Goal: Task Accomplishment & Management: Use online tool/utility

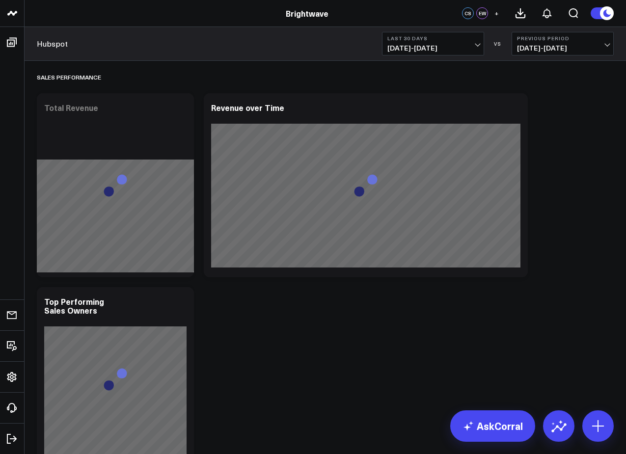
click at [425, 40] on b "Last 30 Days" at bounding box center [432, 38] width 91 height 6
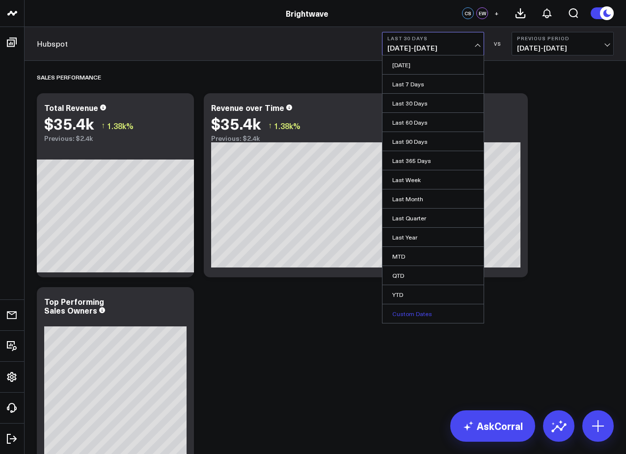
click at [414, 318] on link "Custom Dates" at bounding box center [432, 313] width 101 height 19
select select "8"
select select "2025"
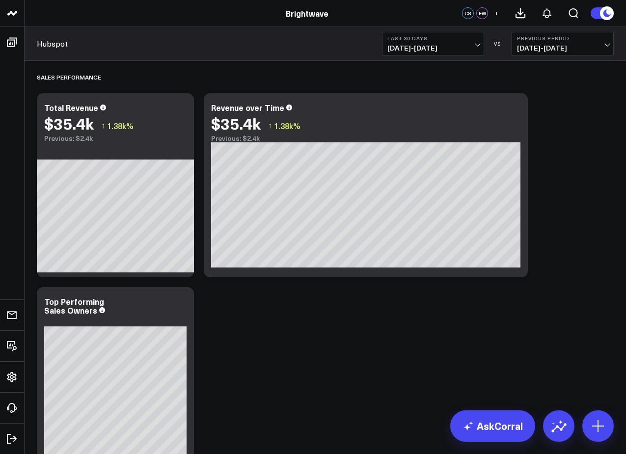
click at [432, 47] on span "[DATE] - [DATE]" at bounding box center [432, 48] width 91 height 8
click at [457, 43] on button "Last 30 Days [DATE] - [DATE]" at bounding box center [433, 44] width 102 height 24
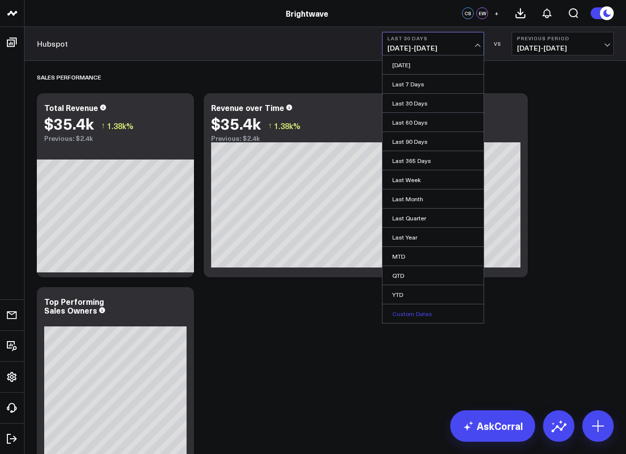
click at [411, 321] on link "Custom Dates" at bounding box center [432, 313] width 101 height 19
select select "8"
select select "2025"
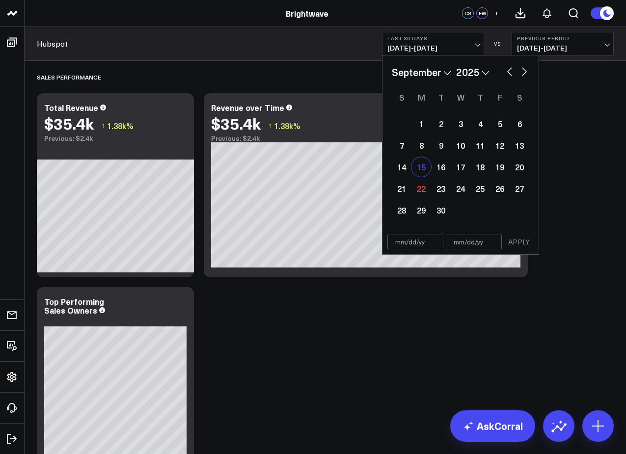
click at [421, 162] on div "15" at bounding box center [421, 167] width 20 height 20
type input "[DATE]"
select select "8"
select select "2025"
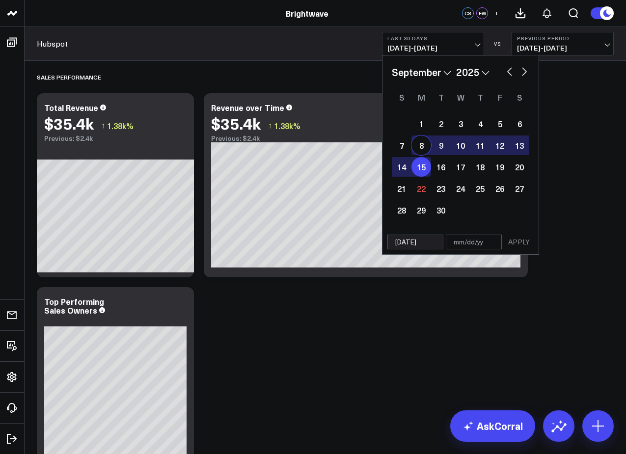
click at [422, 149] on div "8" at bounding box center [421, 145] width 20 height 20
type input "[DATE]"
select select "8"
select select "2025"
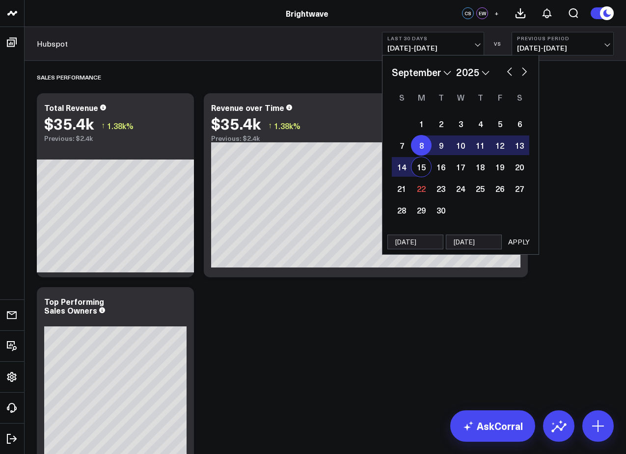
click at [425, 146] on div "8" at bounding box center [421, 145] width 20 height 20
select select "8"
select select "2025"
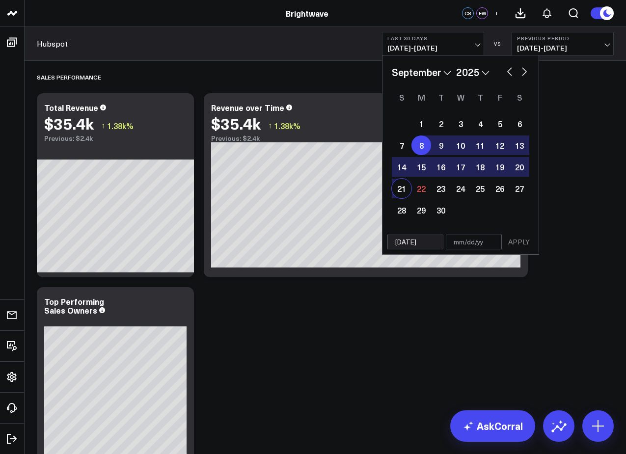
click at [402, 191] on div "21" at bounding box center [402, 189] width 20 height 20
type input "[DATE]"
select select "8"
select select "2025"
click at [519, 247] on button "APPLY" at bounding box center [518, 242] width 29 height 15
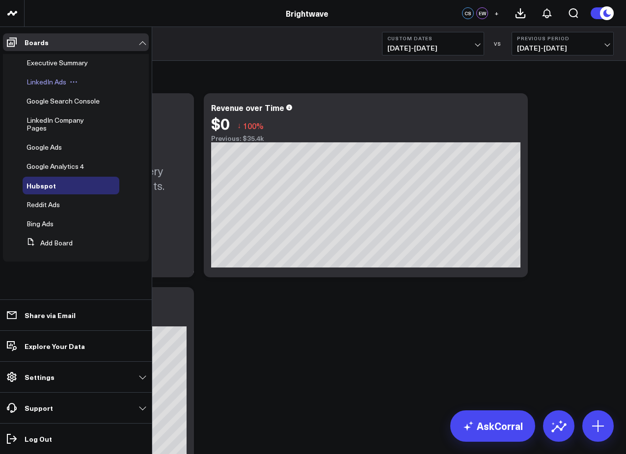
click at [43, 83] on span "LinkedIn Ads" at bounding box center [47, 81] width 40 height 9
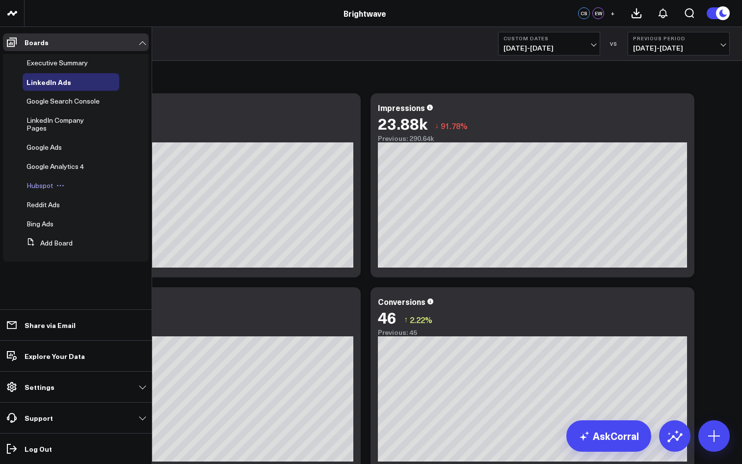
click at [56, 177] on div "Hubspot" at bounding box center [71, 186] width 97 height 18
click at [45, 181] on span "Hubspot" at bounding box center [40, 185] width 27 height 9
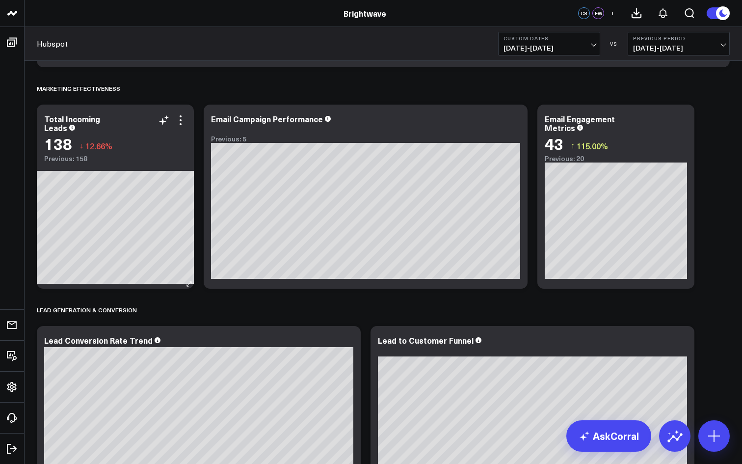
scroll to position [400, 0]
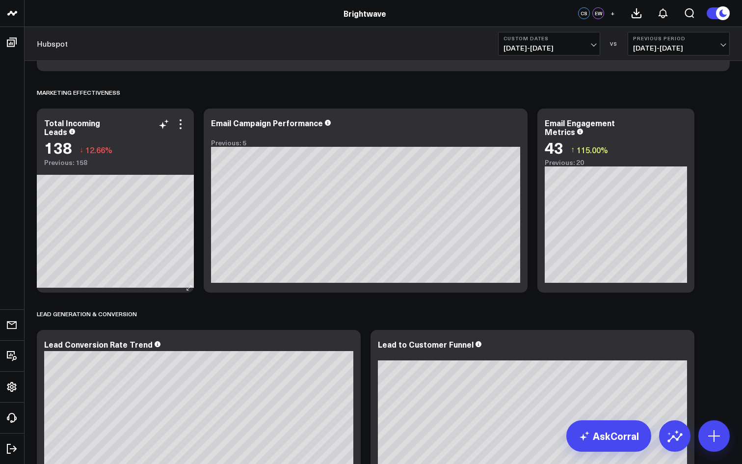
click at [102, 151] on span "12.66%" at bounding box center [98, 149] width 27 height 11
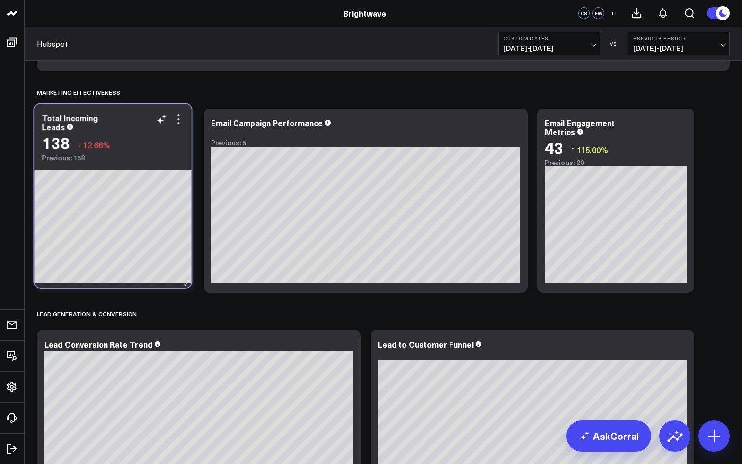
click at [94, 146] on span "12.66%" at bounding box center [96, 144] width 27 height 11
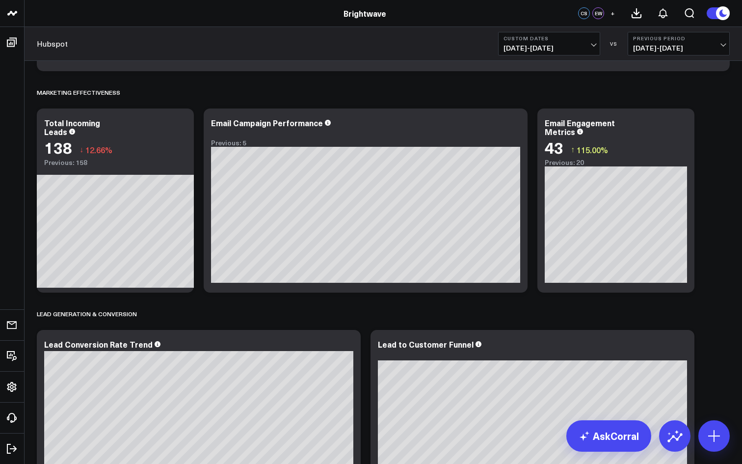
click at [542, 50] on span "[DATE] - [DATE]" at bounding box center [549, 48] width 91 height 8
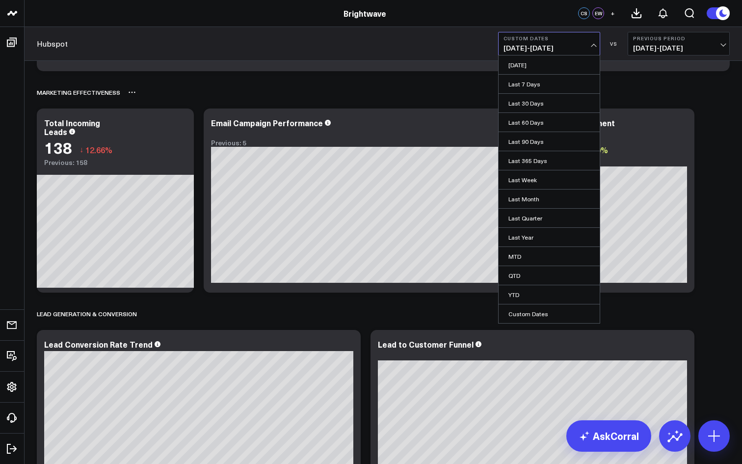
click at [406, 81] on div "Marketing Effectiveness" at bounding box center [383, 92] width 693 height 23
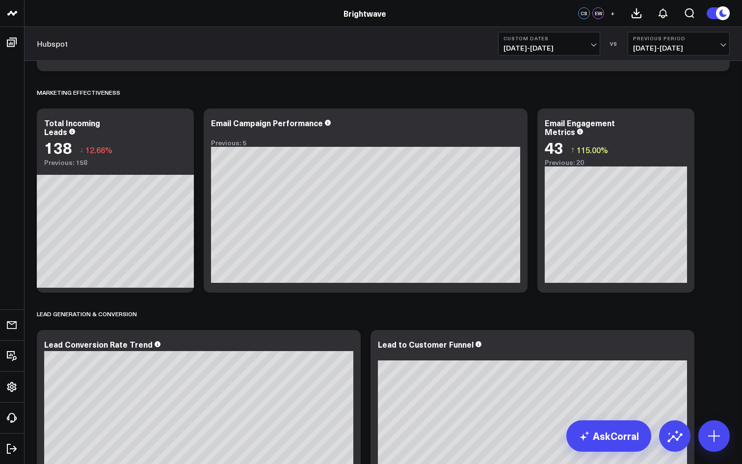
click at [568, 41] on button "Custom Dates [DATE] - [DATE]" at bounding box center [549, 44] width 102 height 24
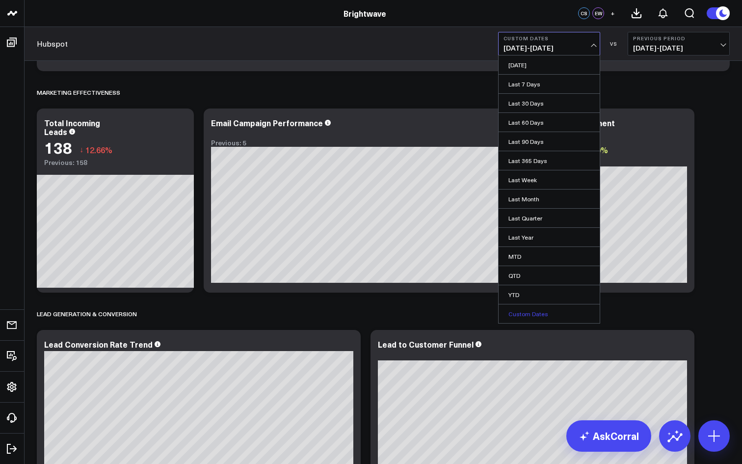
click at [521, 316] on link "Custom Dates" at bounding box center [549, 313] width 101 height 19
select select "8"
select select "2025"
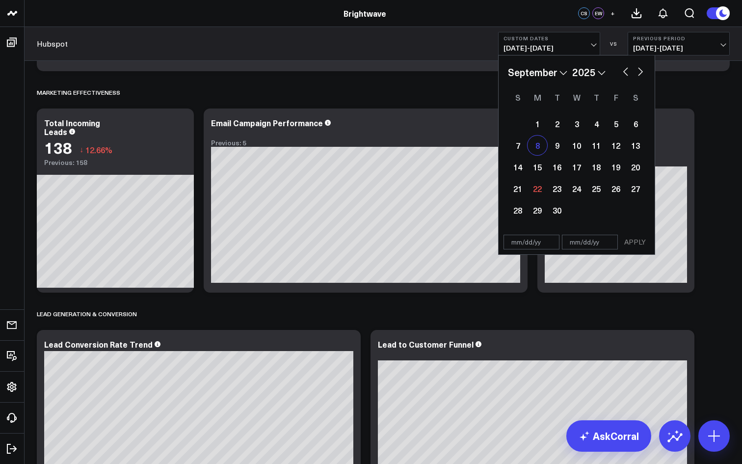
click at [536, 147] on div "8" at bounding box center [538, 145] width 20 height 20
type input "[DATE]"
select select "8"
select select "2025"
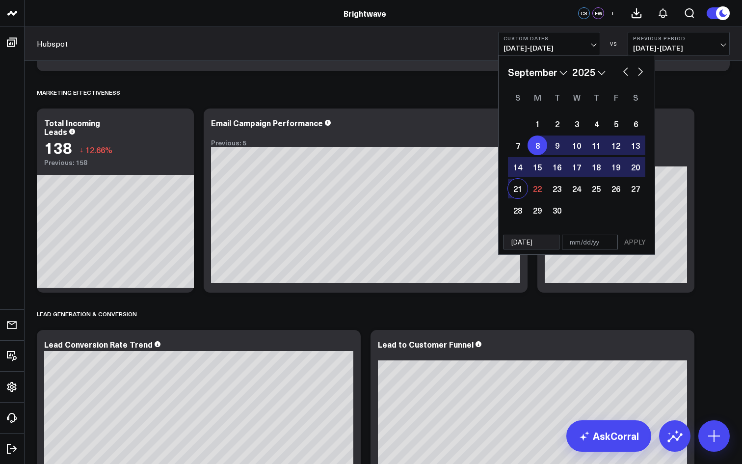
click at [519, 192] on div "21" at bounding box center [518, 189] width 20 height 20
type input "[DATE]"
select select "8"
select select "2025"
click at [625, 252] on div "[DATE] [DATE] APPLY" at bounding box center [576, 242] width 157 height 25
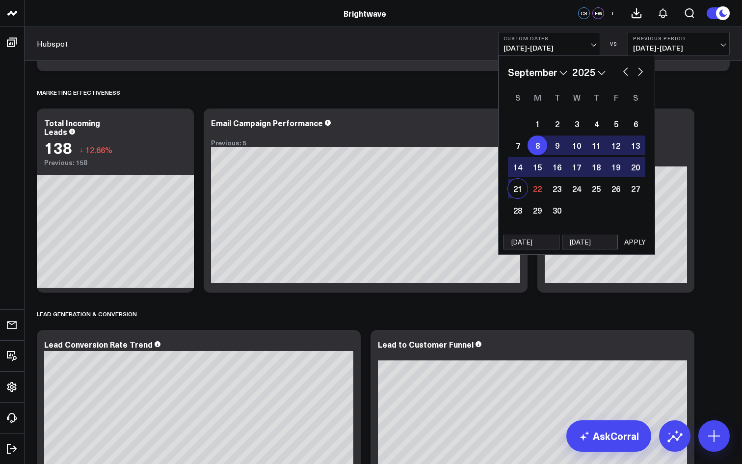
select select "8"
select select "2025"
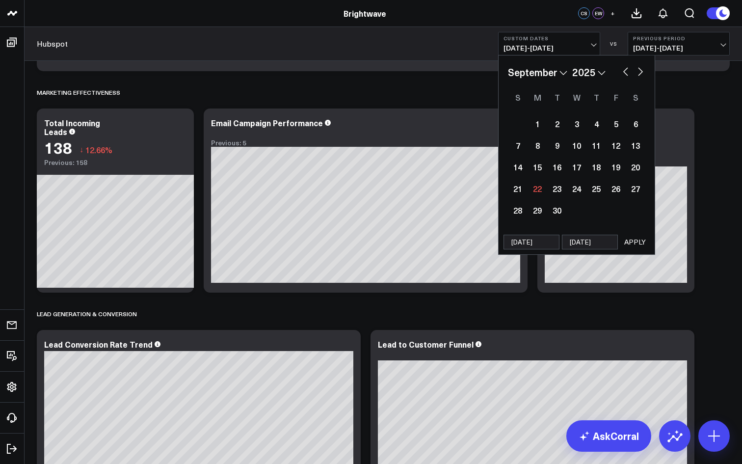
click at [625, 241] on button "APPLY" at bounding box center [634, 242] width 29 height 15
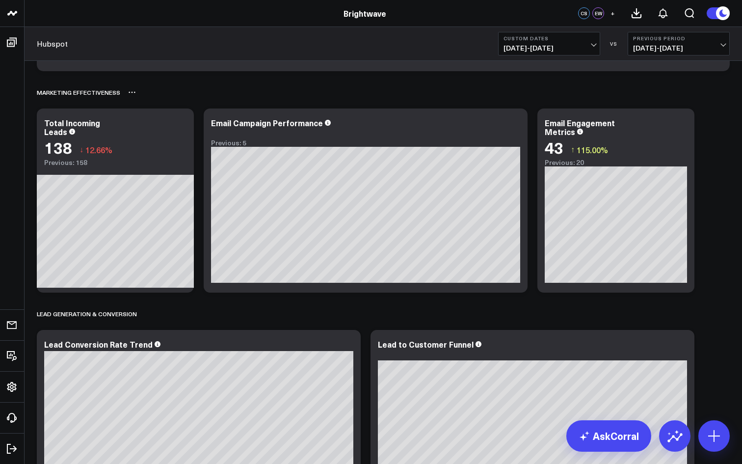
click at [584, 91] on div "Marketing Effectiveness" at bounding box center [383, 92] width 693 height 23
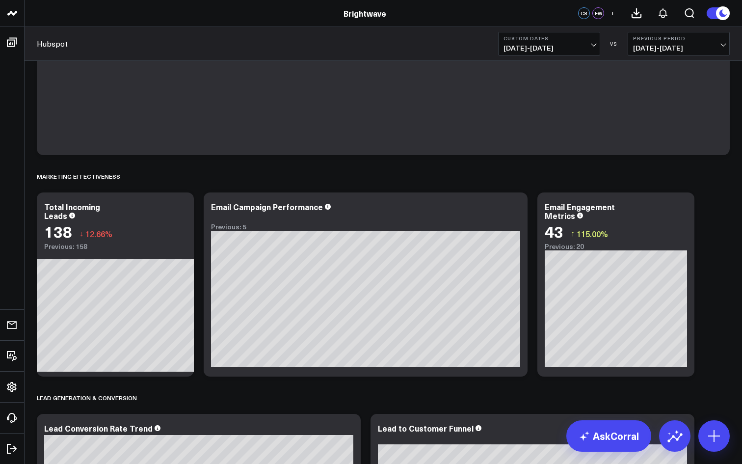
scroll to position [418, 0]
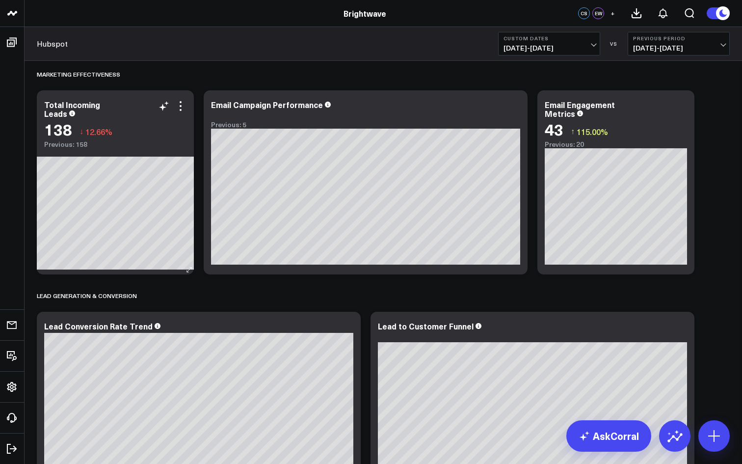
click at [171, 109] on div "Modify via AI Copy link to widget Ask support Remove Create linked copy Executi…" at bounding box center [172, 106] width 28 height 12
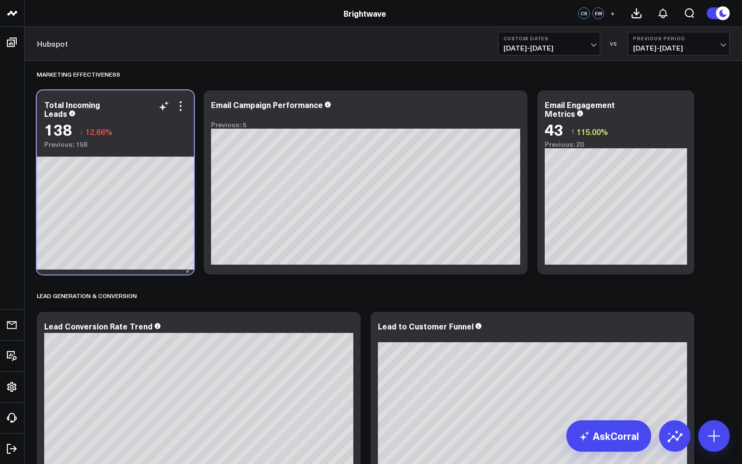
click at [193, 107] on div "Total Incoming Leads 138 ↓ 12.66% Previous: 158" at bounding box center [115, 119] width 157 height 58
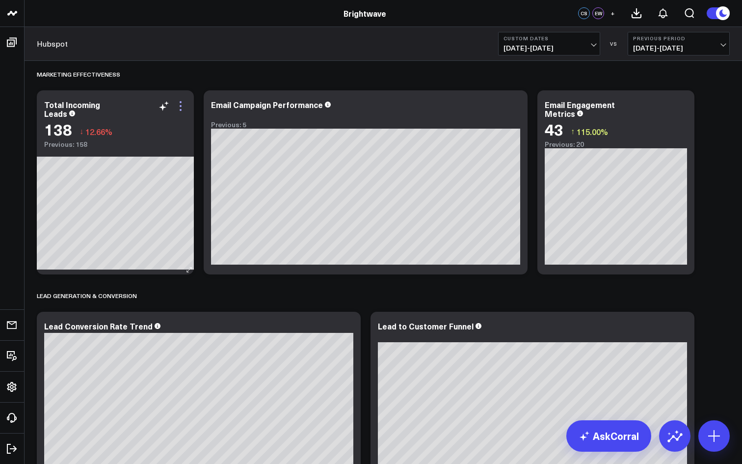
click at [186, 107] on icon at bounding box center [181, 106] width 12 height 12
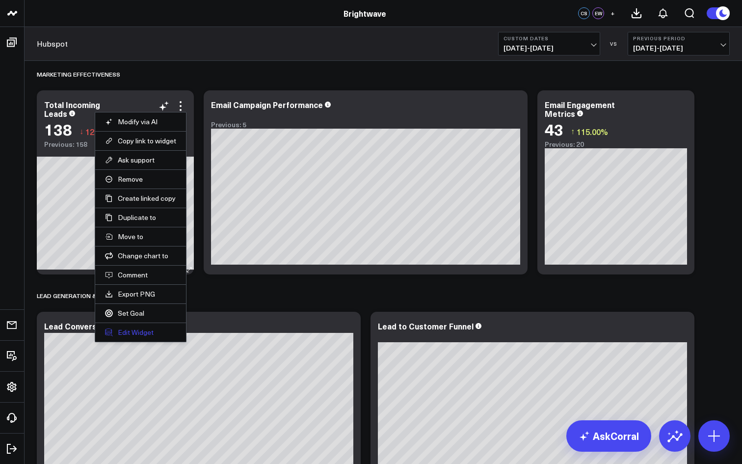
click at [149, 333] on button "Edit Widget" at bounding box center [140, 332] width 71 height 9
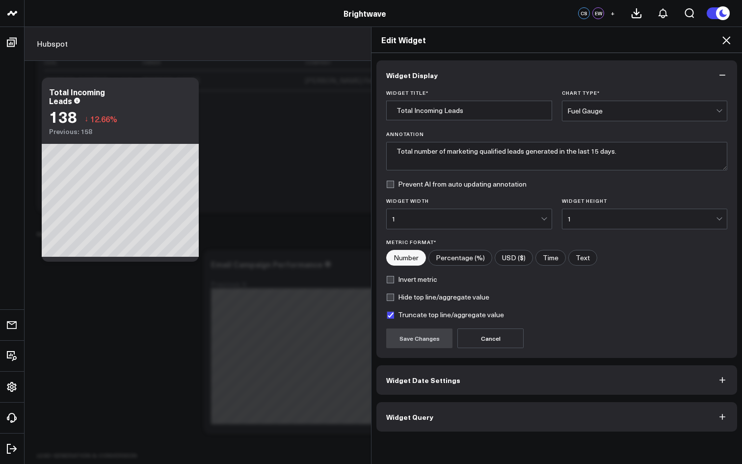
scroll to position [260, 0]
click at [522, 383] on button "Widget Date Settings" at bounding box center [556, 379] width 361 height 29
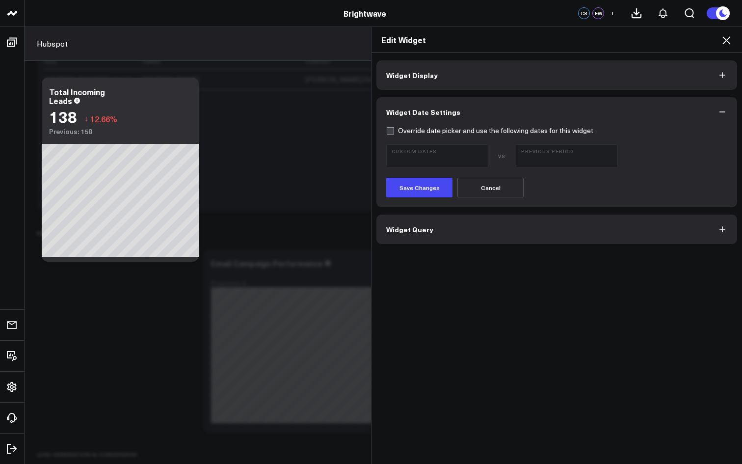
click at [475, 228] on button "Widget Query" at bounding box center [556, 229] width 361 height 29
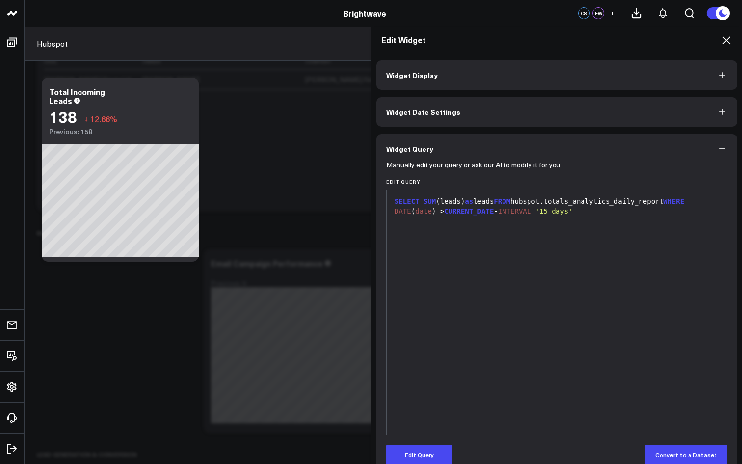
click at [559, 200] on div "SELECT SUM (leads) as leads FROM hubspot.totals_analytics_daily_report WHERE DA…" at bounding box center [557, 206] width 330 height 19
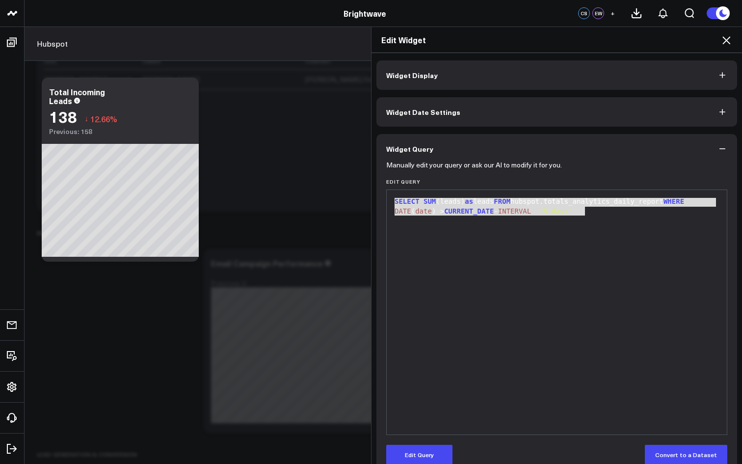
click at [525, 228] on div "SELECT SUM (leads) as leads FROM hubspot.totals_analytics_daily_report WHERE DA…" at bounding box center [557, 312] width 330 height 235
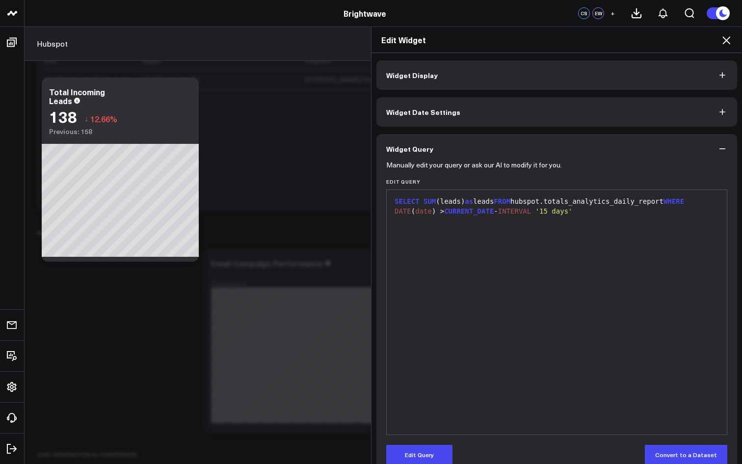
click at [455, 203] on div "SELECT SUM (leads) as leads FROM hubspot.totals_analytics_daily_report WHERE DA…" at bounding box center [557, 206] width 330 height 19
click at [443, 227] on div "SELECT SUM (leads) as leads FROM hubspot.totals_analytics_daily_report WHERE DA…" at bounding box center [557, 312] width 330 height 235
click at [518, 205] on div "SELECT SUM (leads) as leads FROM hubspot.totals_analytics_daily_report WHERE DA…" at bounding box center [557, 206] width 330 height 19
click at [510, 205] on span "FROM" at bounding box center [502, 201] width 17 height 8
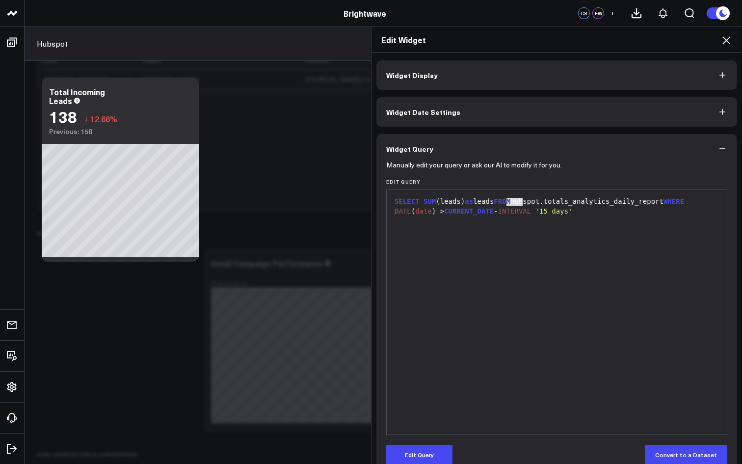
click at [510, 205] on span "FROM" at bounding box center [502, 201] width 17 height 8
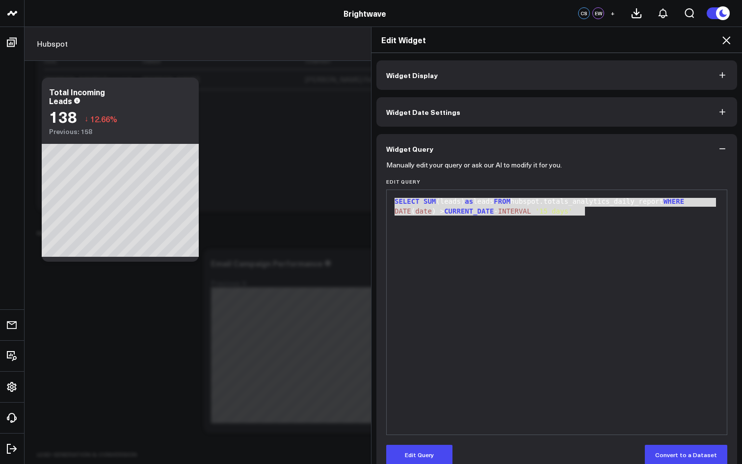
click at [494, 240] on div "SELECT SUM (leads) as leads FROM hubspot.totals_analytics_daily_report WHERE DA…" at bounding box center [557, 312] width 330 height 235
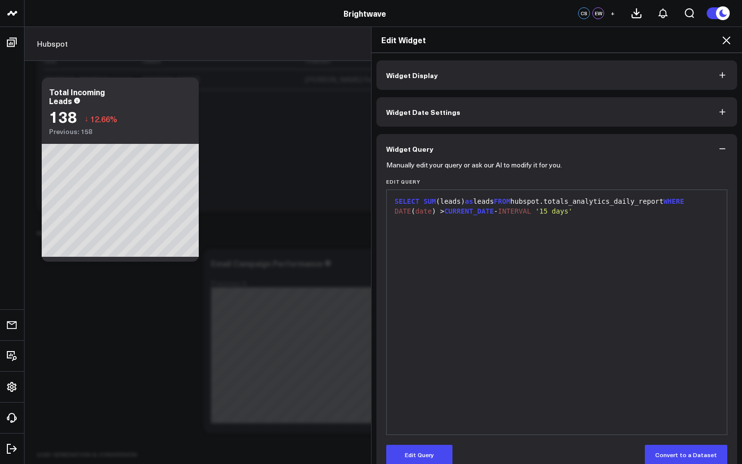
click at [495, 202] on div "SELECT SUM (leads) as leads FROM hubspot.totals_analytics_daily_report WHERE DA…" at bounding box center [557, 206] width 330 height 19
click at [495, 202] on div "SELECT SUM ( leads ) as leads FROM hubspot.totals_analytics_daily_report WHERE …" at bounding box center [557, 206] width 330 height 19
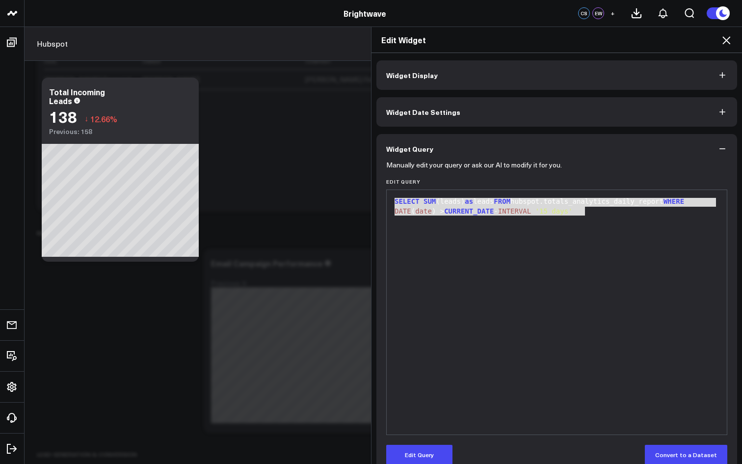
click at [436, 241] on div "SELECT SUM (leads) as leads FROM hubspot.totals_analytics_daily_report WHERE DA…" at bounding box center [557, 312] width 330 height 235
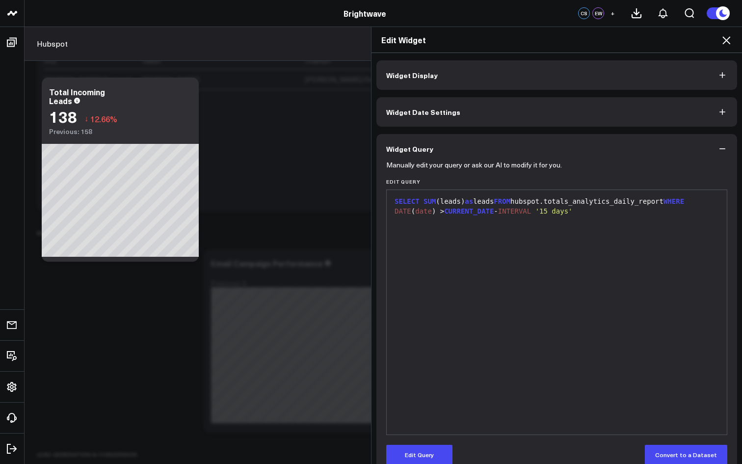
click at [104, 357] on div "Edit Widget Widget Display Widget Date Settings Widget Query Manually edit your…" at bounding box center [371, 245] width 742 height 437
click at [447, 199] on div "SELECT SUM (leads) as leads FROM hubspot.totals_analytics_daily_report WHERE DA…" at bounding box center [557, 206] width 330 height 19
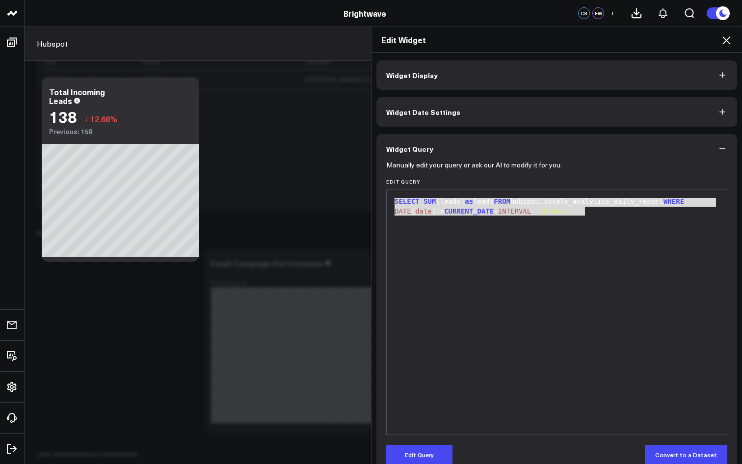
click at [447, 199] on div "SELECT SUM (leads) as leads FROM hubspot.totals_analytics_daily_report WHERE DA…" at bounding box center [557, 206] width 330 height 19
click at [573, 200] on div "SELECT SUM (leads) as leads FROM hubspot.totals_analytics_daily_report WHERE DA…" at bounding box center [557, 206] width 330 height 19
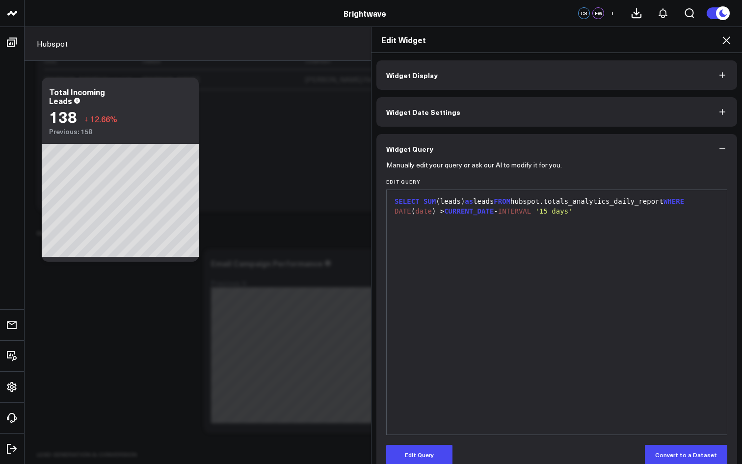
click at [571, 266] on div "SELECT SUM (leads) as leads FROM hubspot.totals_analytics_daily_report WHERE DA…" at bounding box center [557, 312] width 330 height 235
click at [264, 271] on div "Edit Widget Widget Display Widget Date Settings Widget Query Manually edit your…" at bounding box center [371, 245] width 742 height 437
click at [188, 314] on div "Edit Widget Widget Display Widget Date Settings Widget Query Manually edit your…" at bounding box center [371, 245] width 742 height 437
click at [625, 42] on icon at bounding box center [727, 40] width 12 height 12
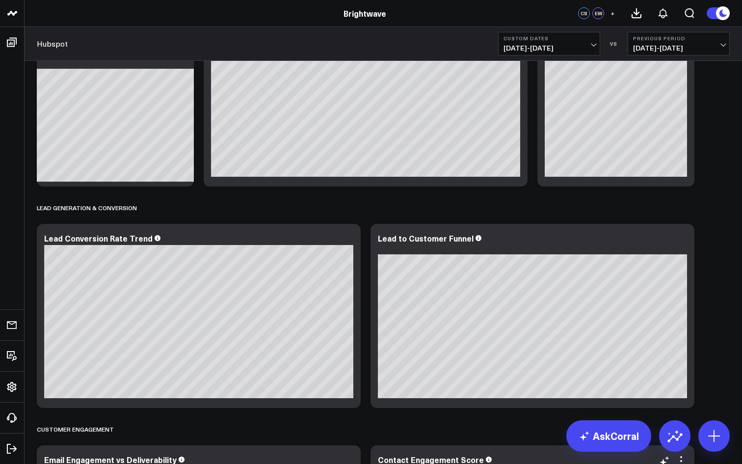
scroll to position [56, 0]
